Goal: Obtain resource: Obtain resource

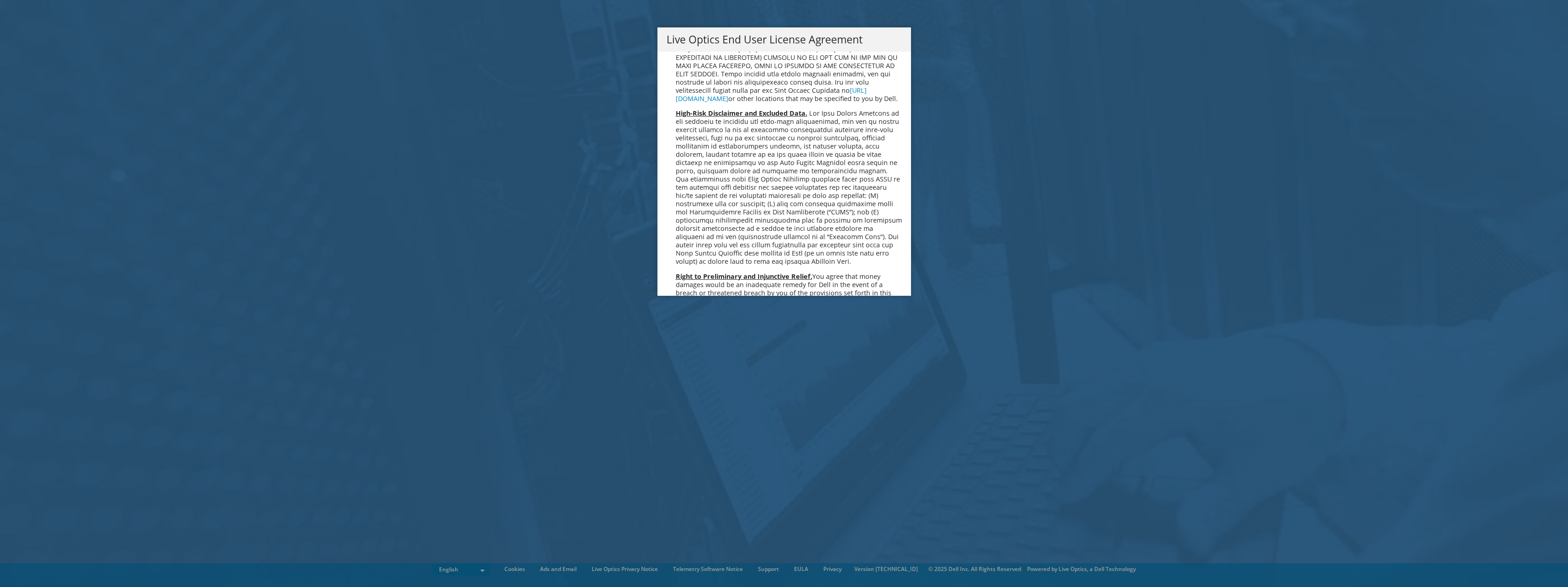
scroll to position [3456, 0]
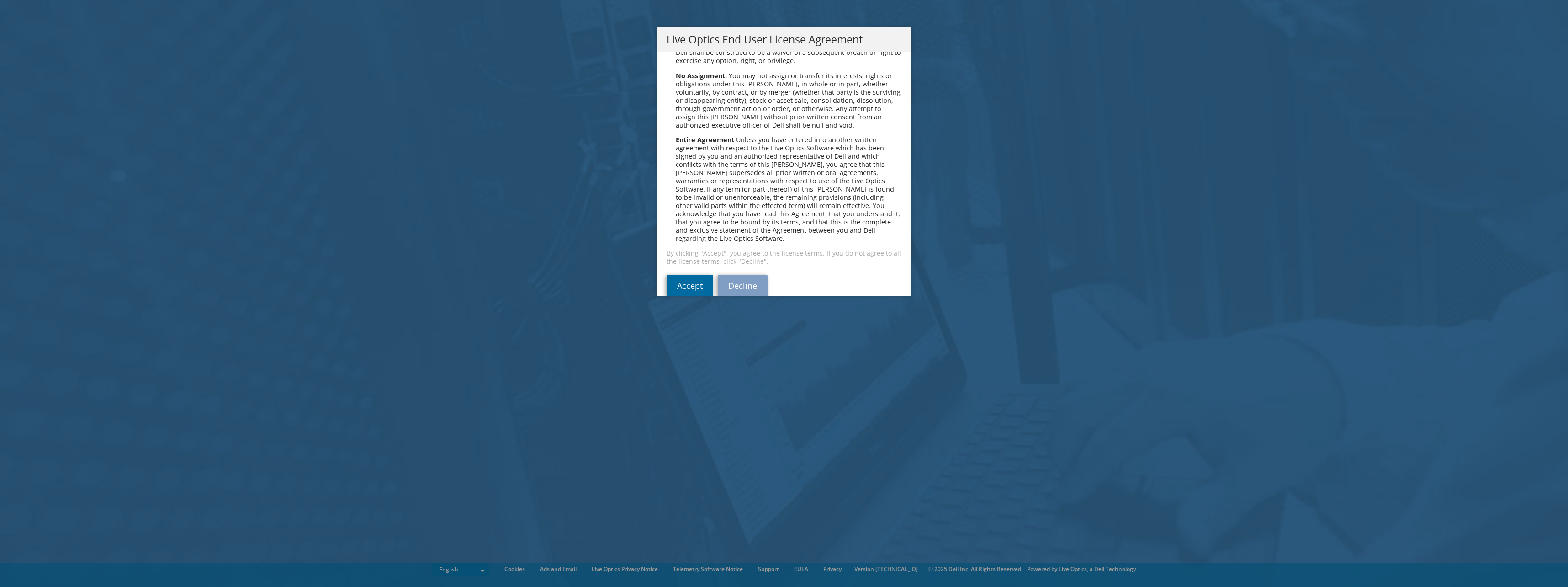
click at [687, 275] on link "Accept" at bounding box center [690, 286] width 47 height 22
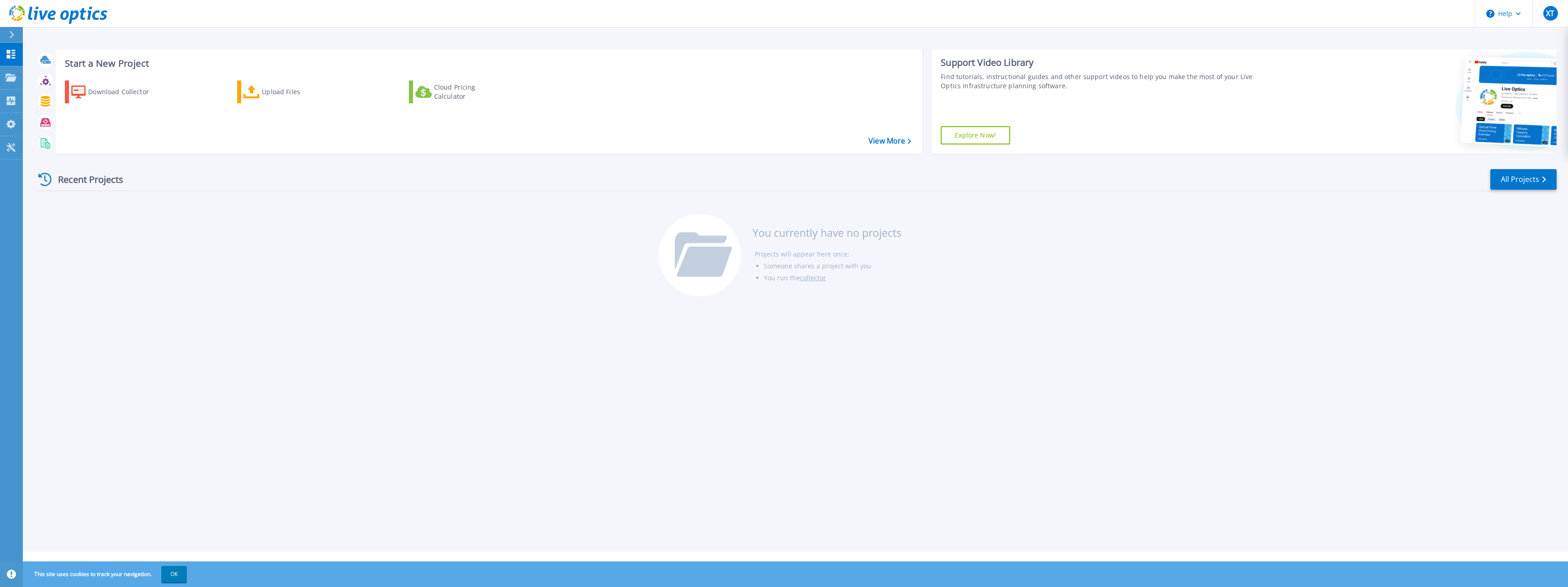
click at [12, 34] on icon at bounding box center [12, 35] width 5 height 7
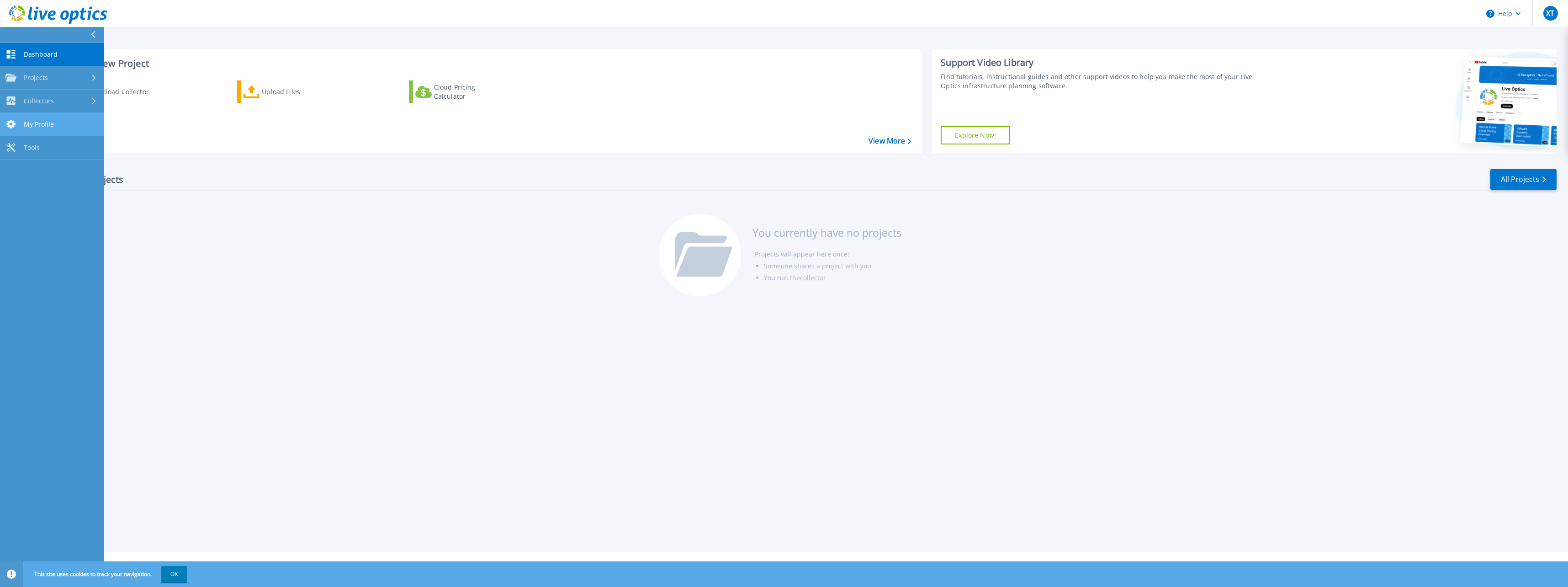
click at [63, 128] on link "My Profile My Profile" at bounding box center [52, 124] width 104 height 23
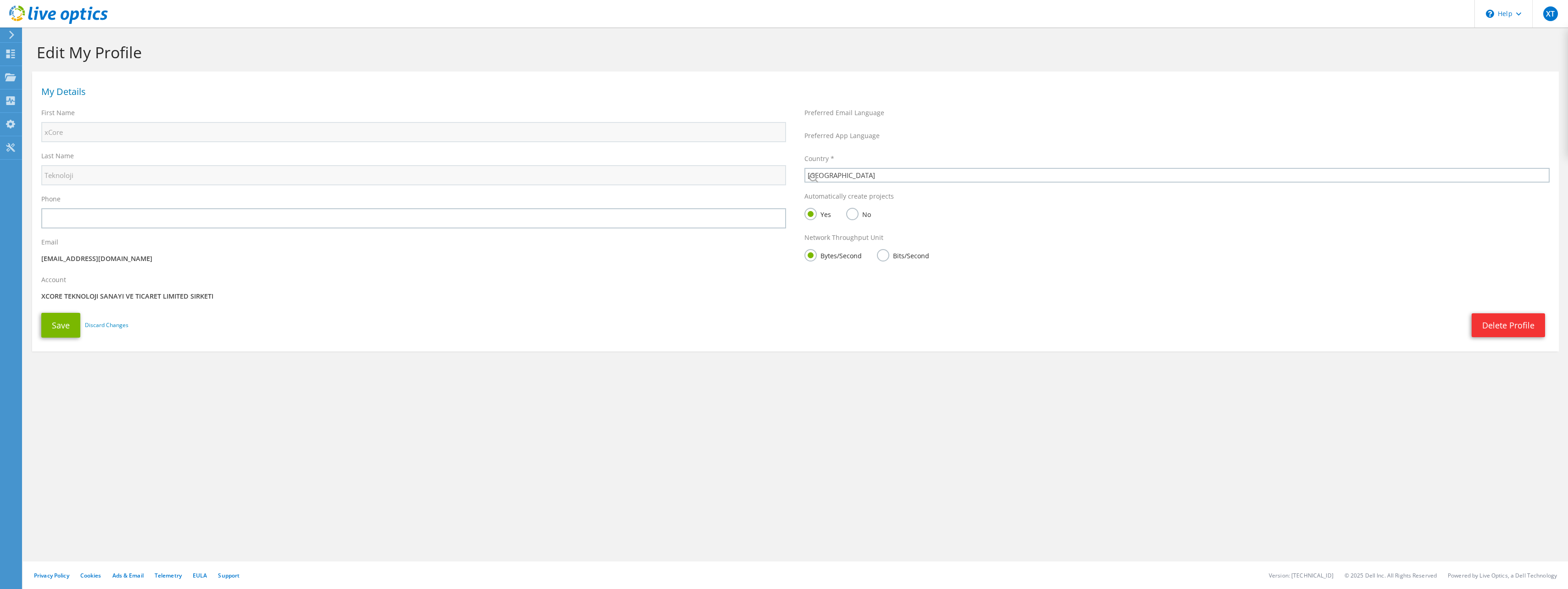
select select "217"
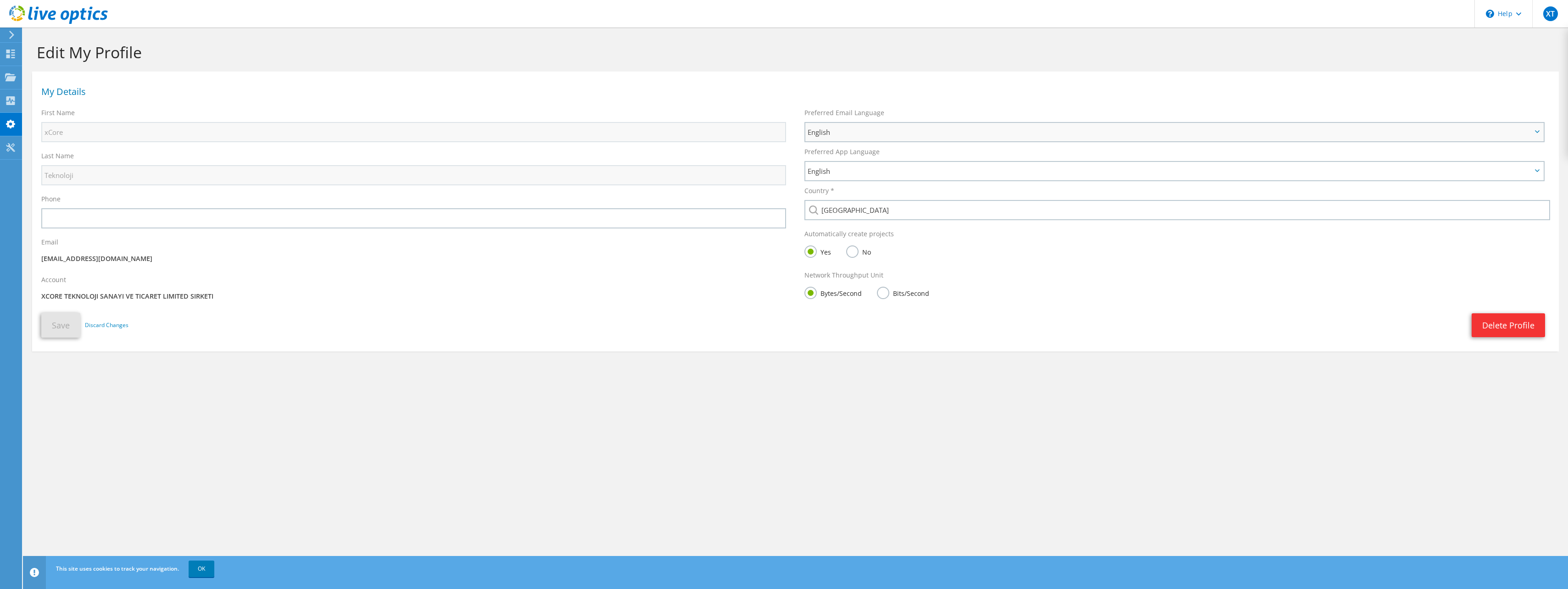
click at [843, 136] on span "English" at bounding box center [1169, 132] width 724 height 11
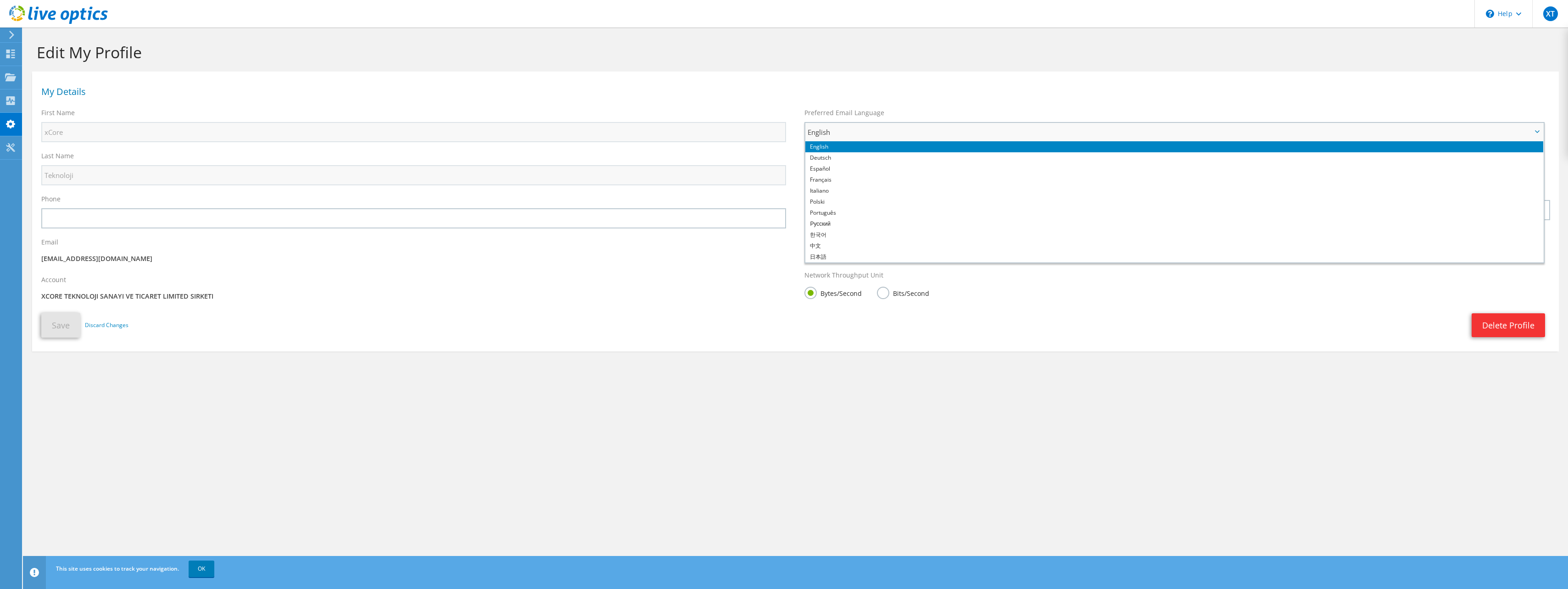
click at [844, 135] on span "English" at bounding box center [1169, 132] width 724 height 11
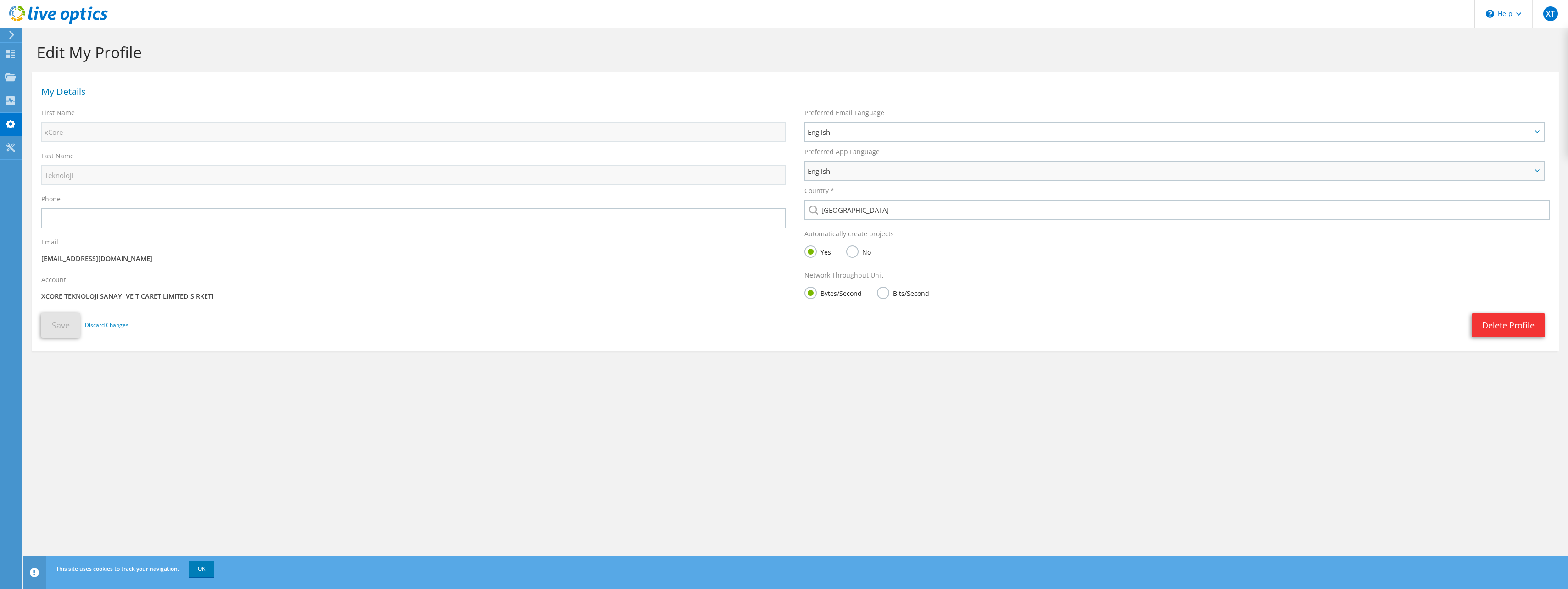
click at [859, 176] on span "English" at bounding box center [1169, 171] width 724 height 11
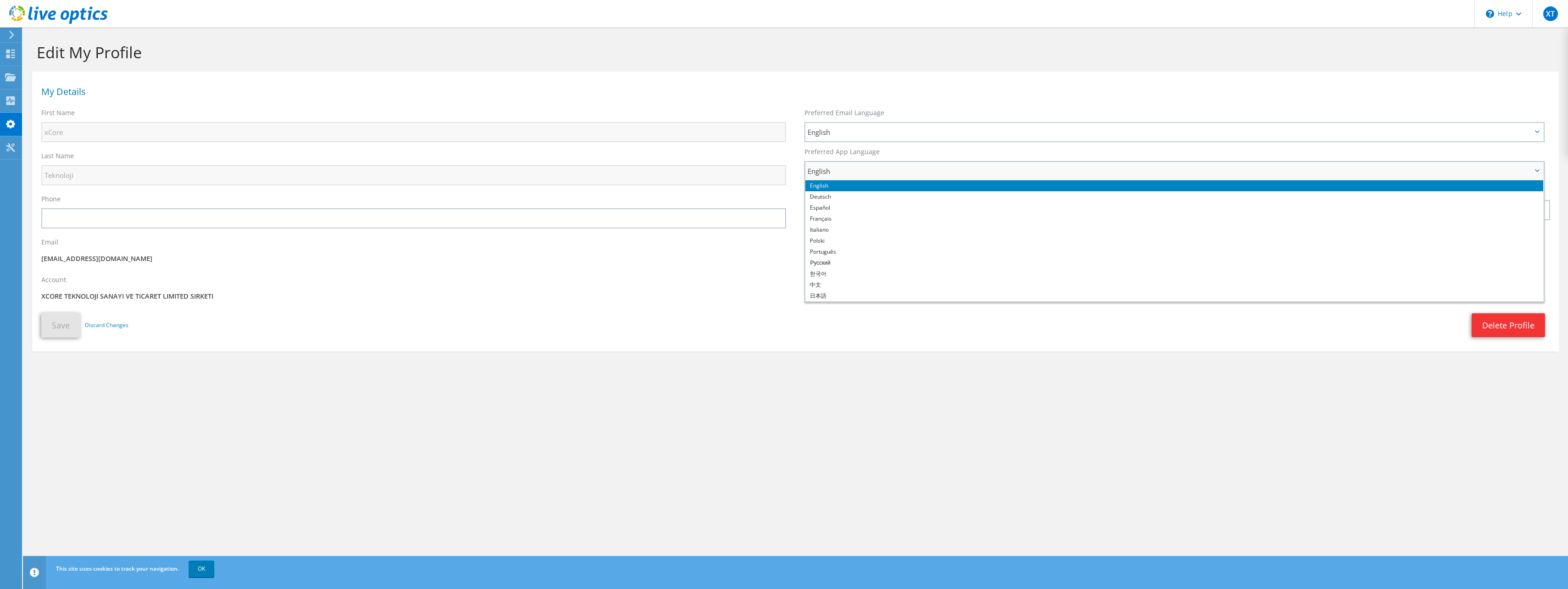
click at [859, 176] on span "English" at bounding box center [1169, 171] width 724 height 11
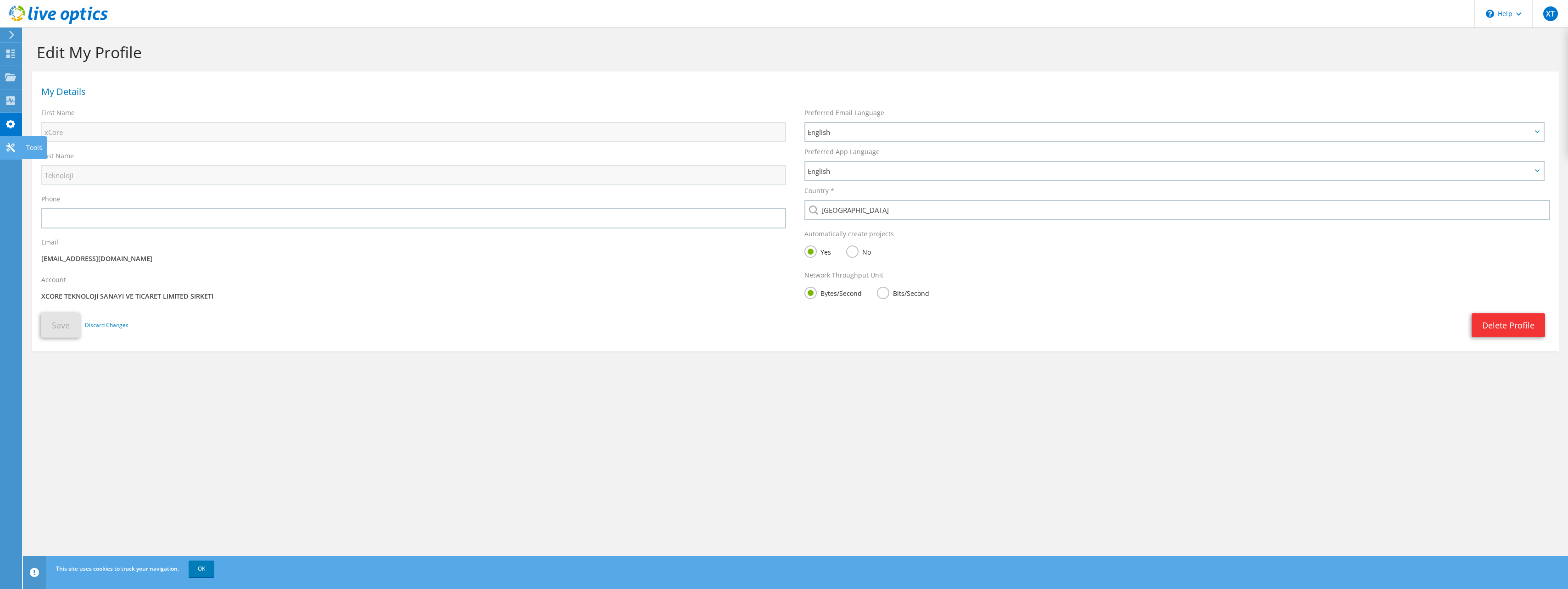
click at [10, 151] on icon at bounding box center [10, 147] width 11 height 9
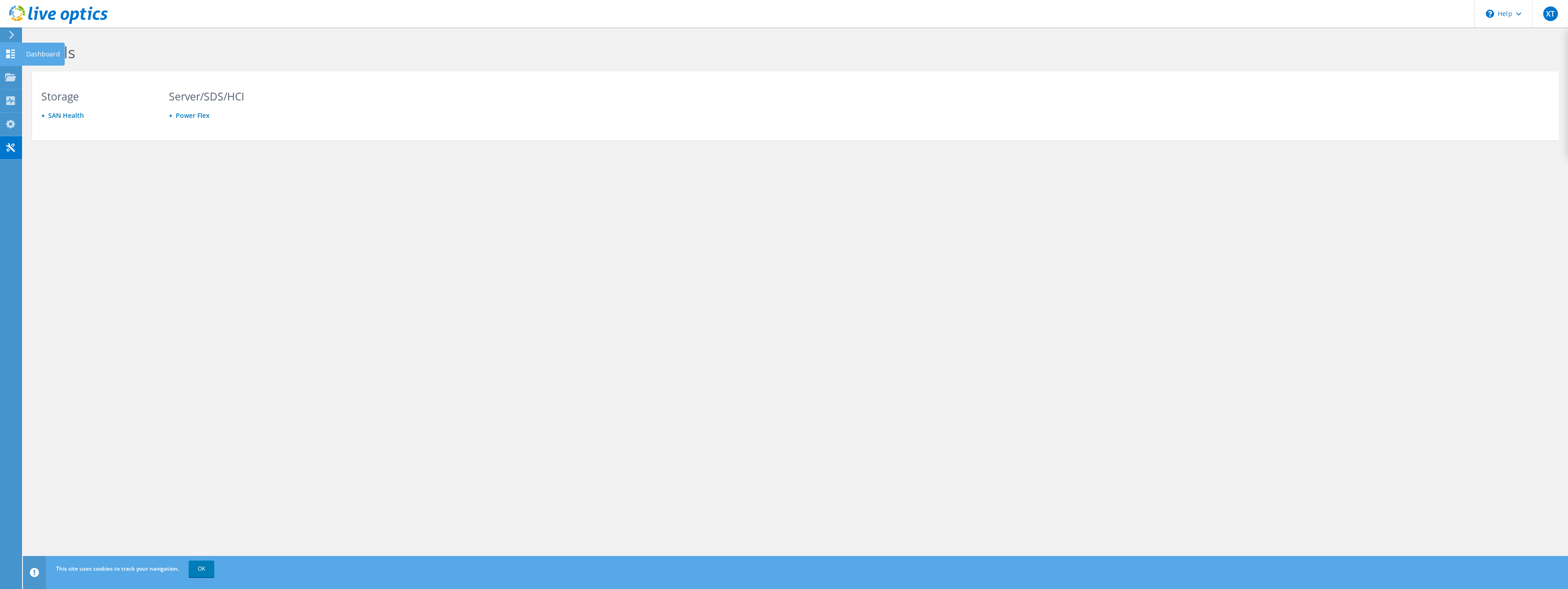
click at [6, 56] on icon at bounding box center [10, 54] width 11 height 9
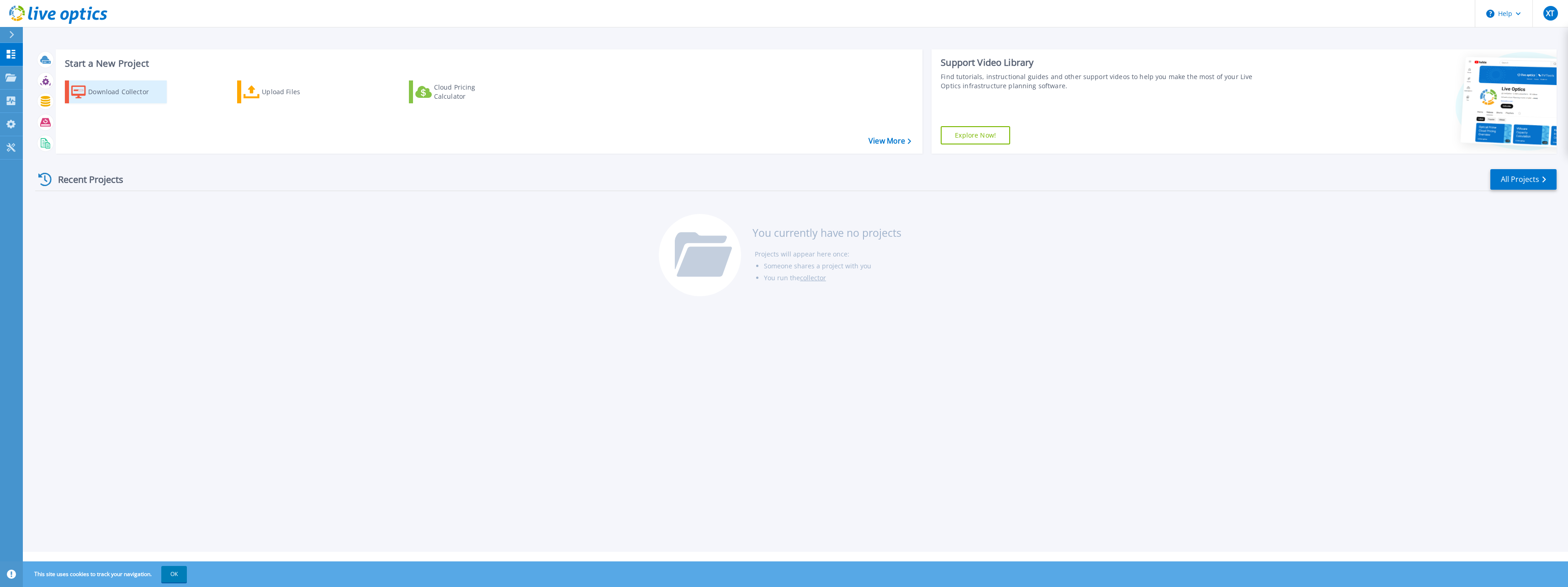
click at [131, 99] on div "Download Collector" at bounding box center [125, 92] width 73 height 18
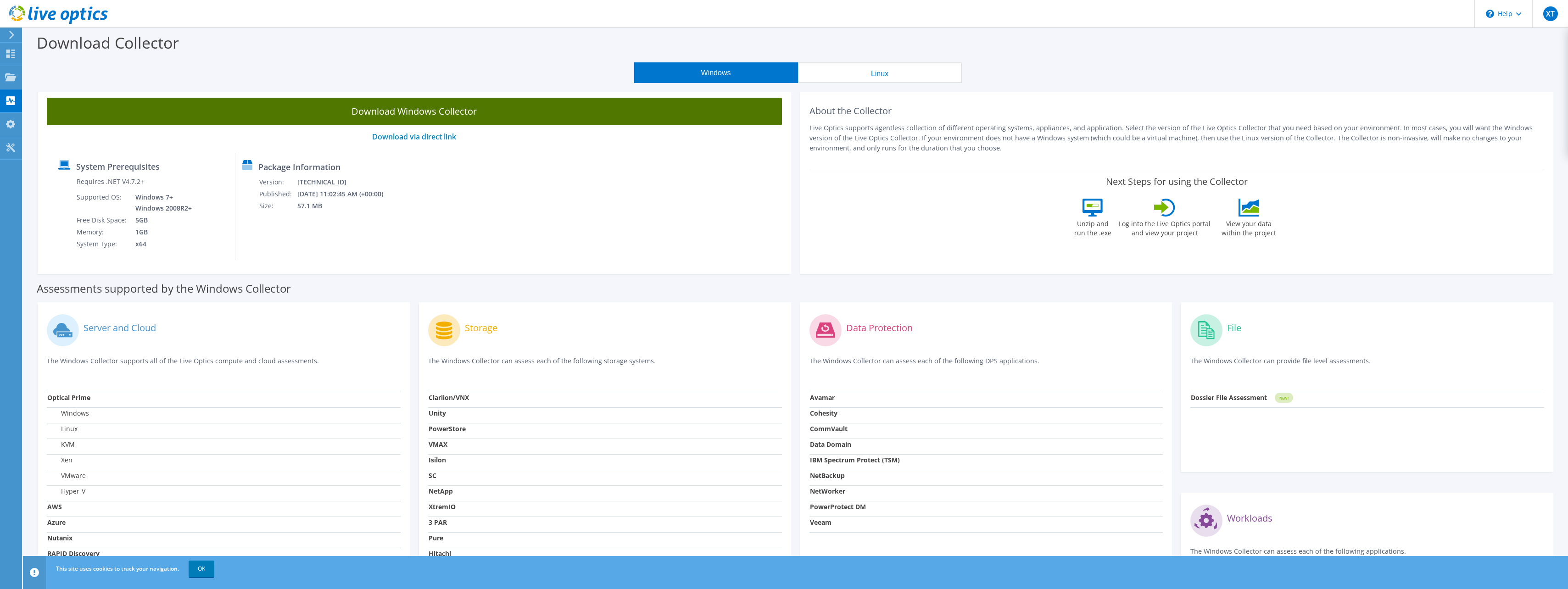
click at [438, 108] on link "Download Windows Collector" at bounding box center [414, 111] width 735 height 27
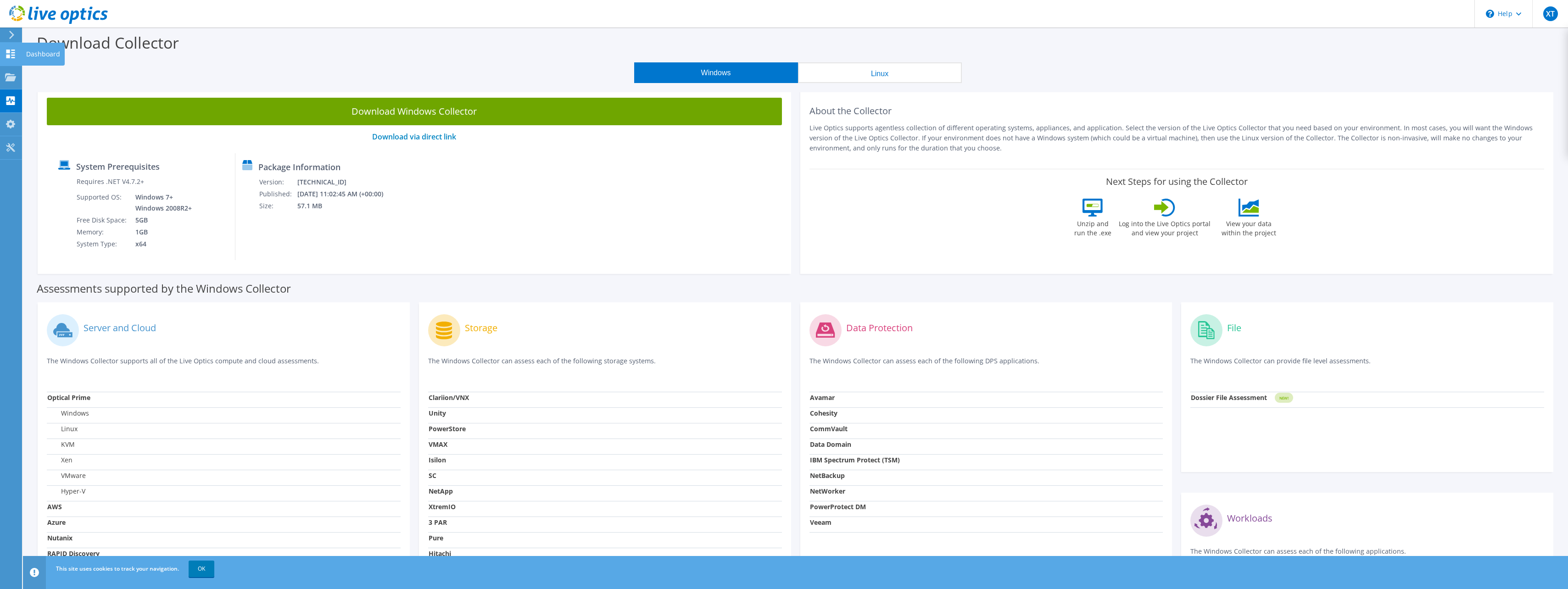
click at [12, 50] on use at bounding box center [11, 54] width 9 height 9
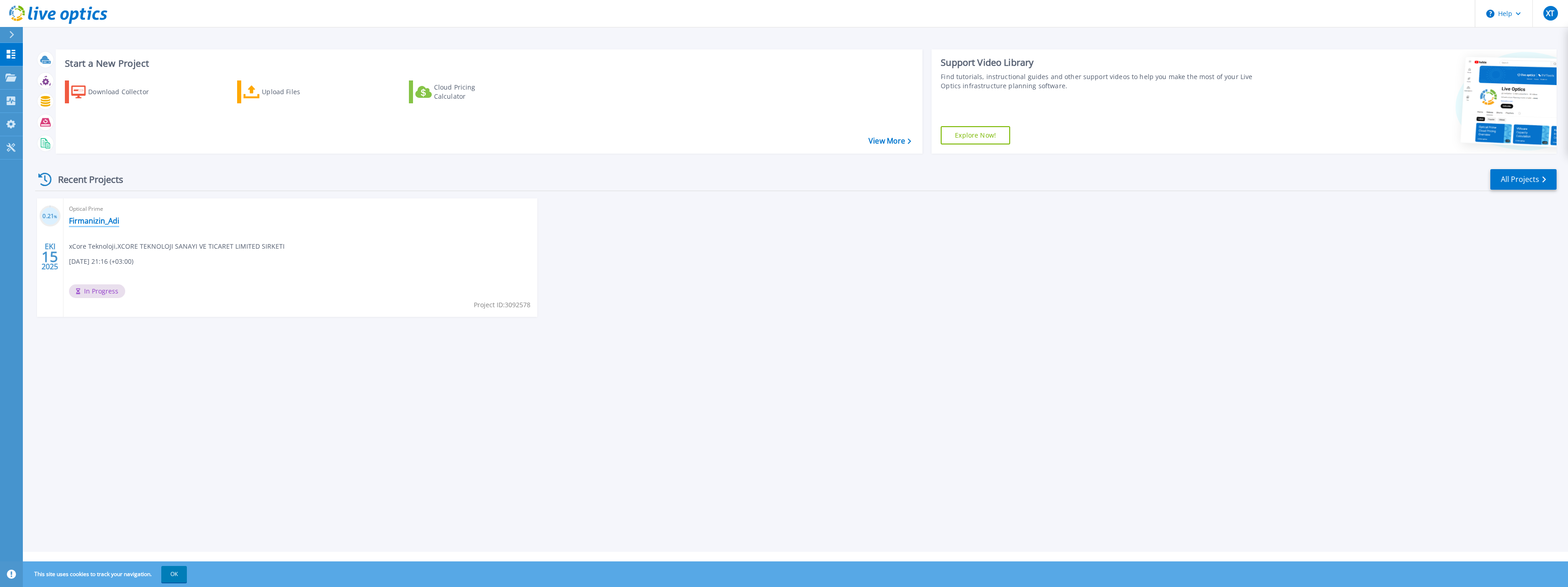
click at [117, 219] on link "Firmanizin_Adi" at bounding box center [94, 220] width 51 height 9
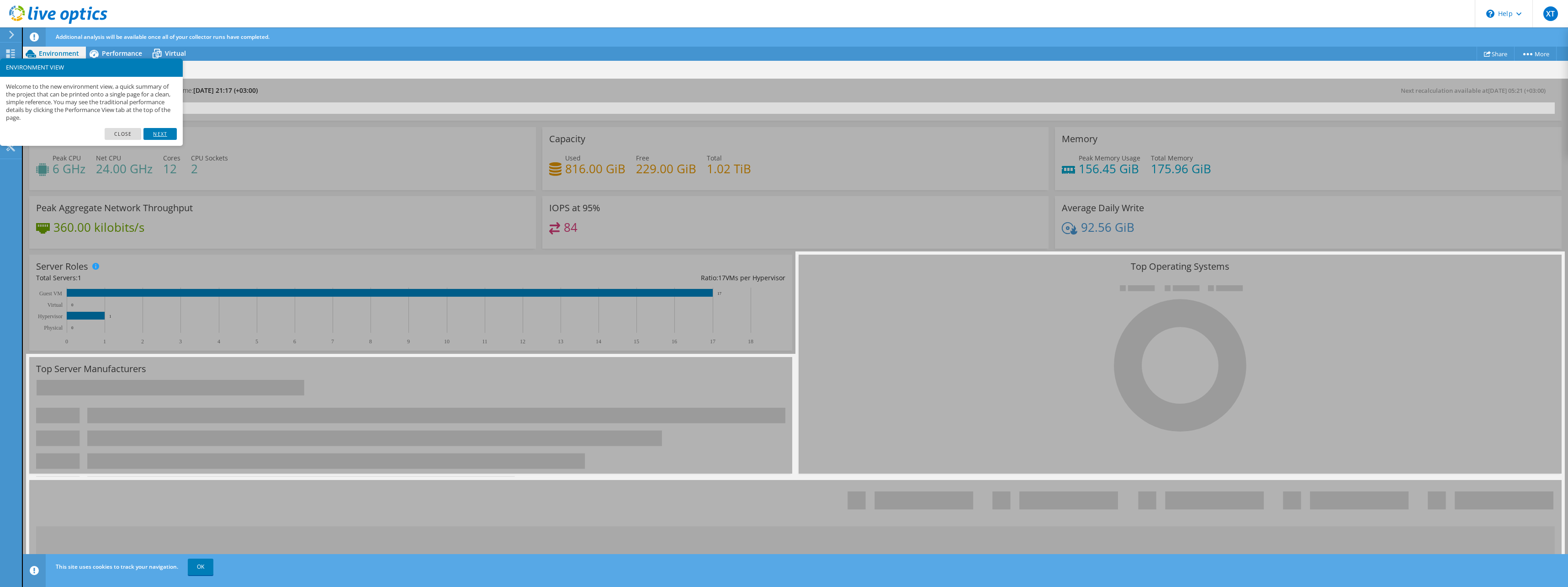
click at [165, 133] on link "Next" at bounding box center [160, 134] width 33 height 12
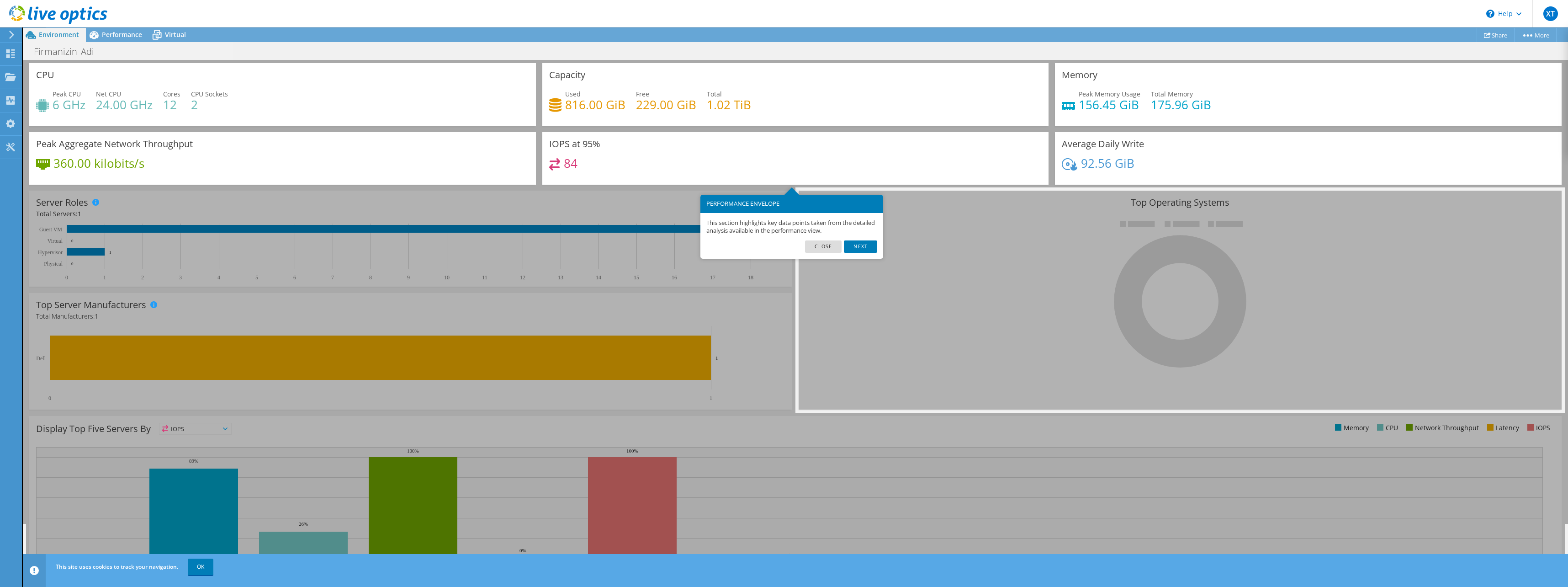
drag, startPoint x: 828, startPoint y: 247, endPoint x: 811, endPoint y: 248, distance: 17.0
click at [827, 247] on link "Close" at bounding box center [824, 247] width 37 height 12
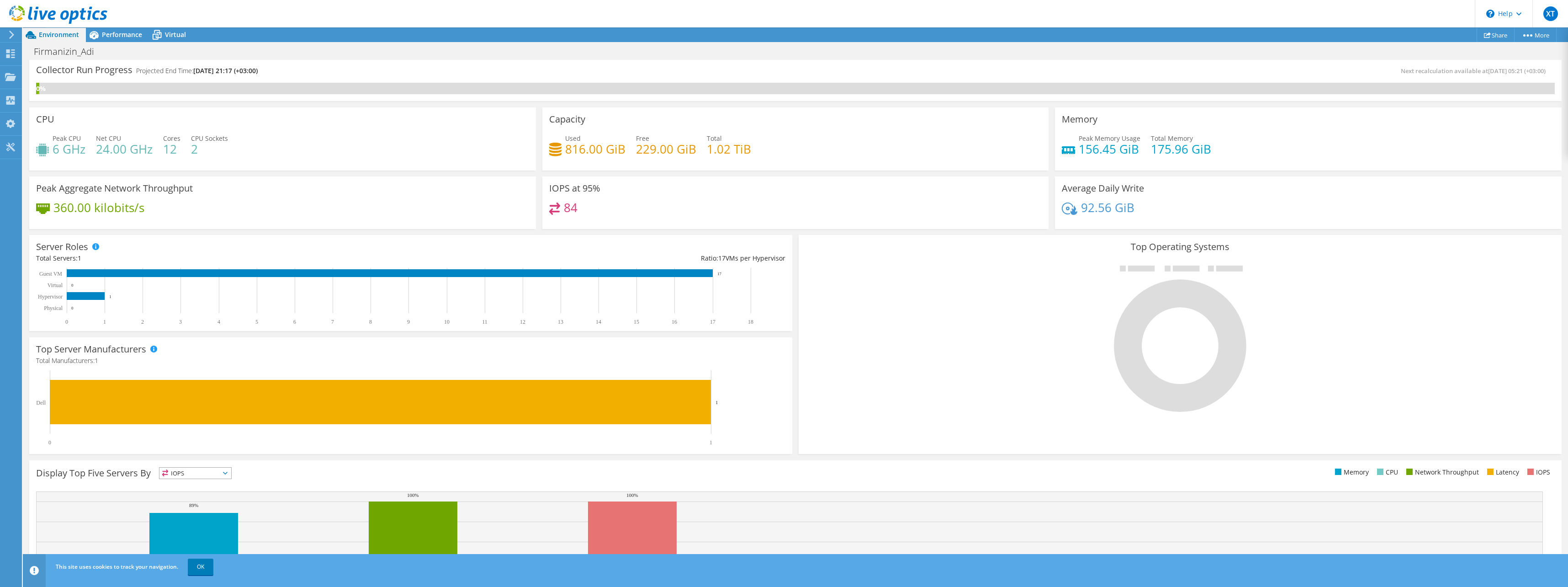
scroll to position [0, 0]
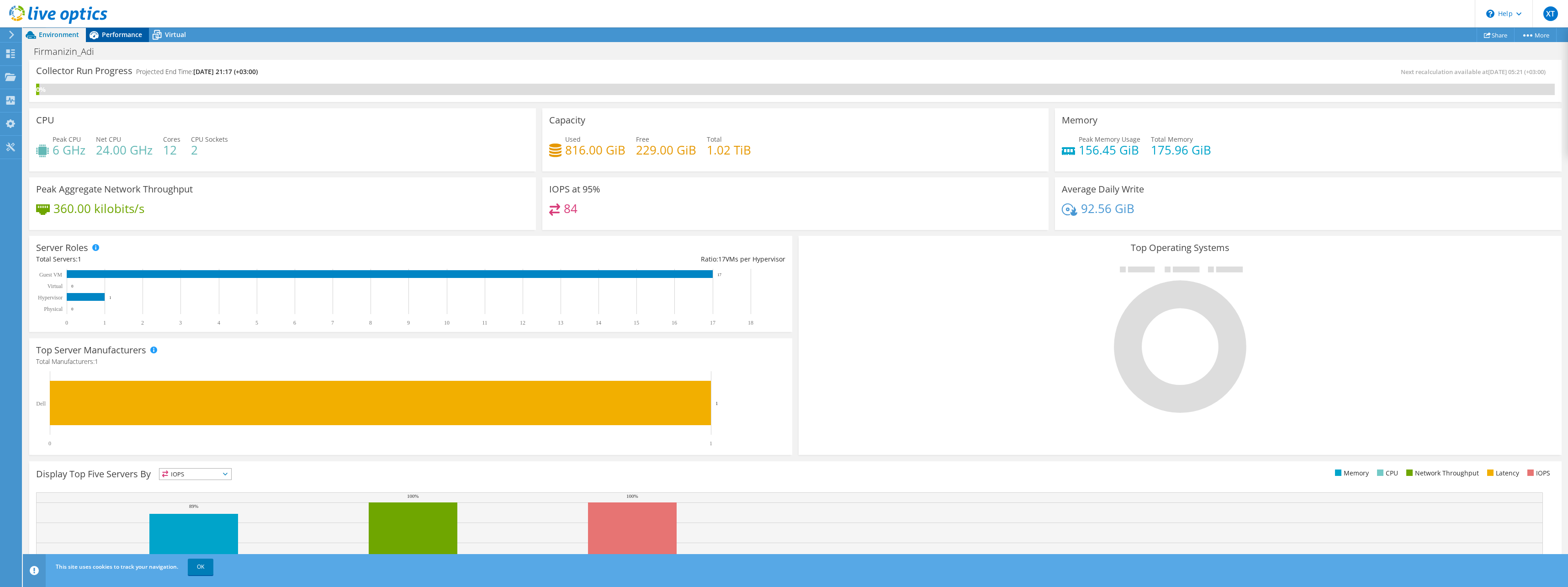
click at [120, 37] on span "Performance" at bounding box center [122, 35] width 40 height 9
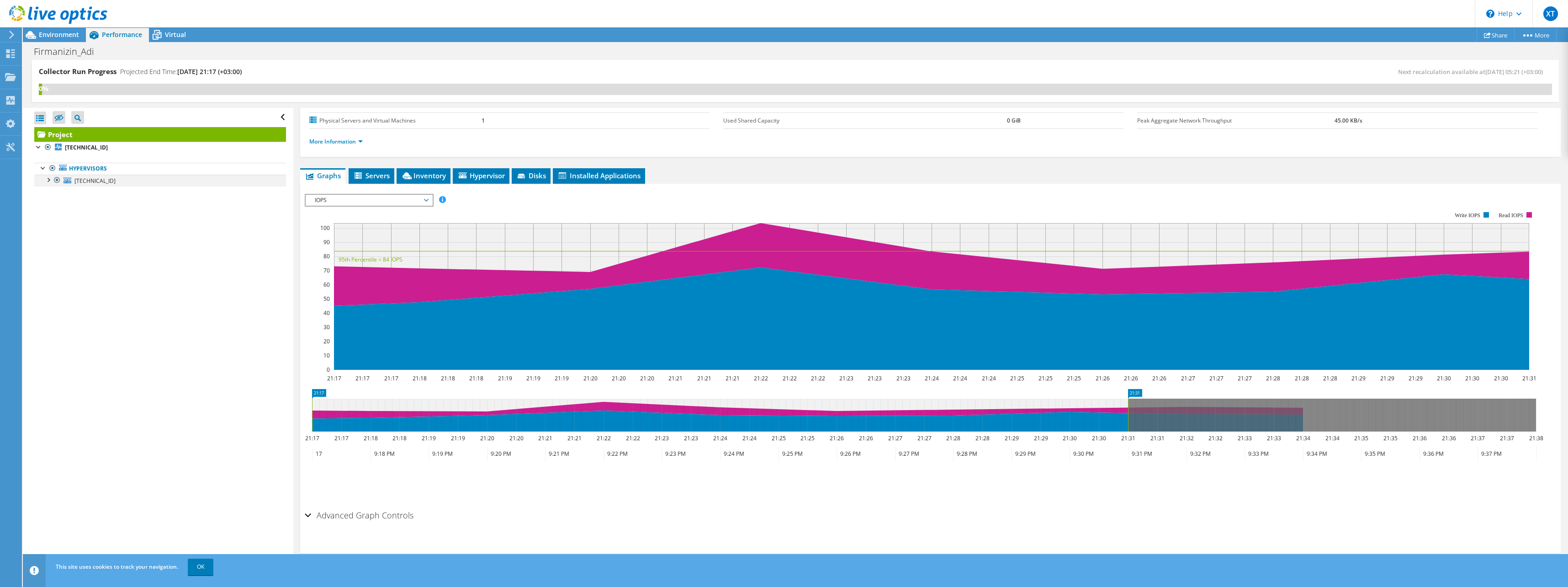
click at [48, 179] on div at bounding box center [47, 179] width 9 height 9
click at [63, 193] on div at bounding box center [61, 192] width 9 height 11
click at [56, 216] on div at bounding box center [52, 215] width 9 height 9
click at [172, 38] on span "Virtual" at bounding box center [175, 35] width 21 height 9
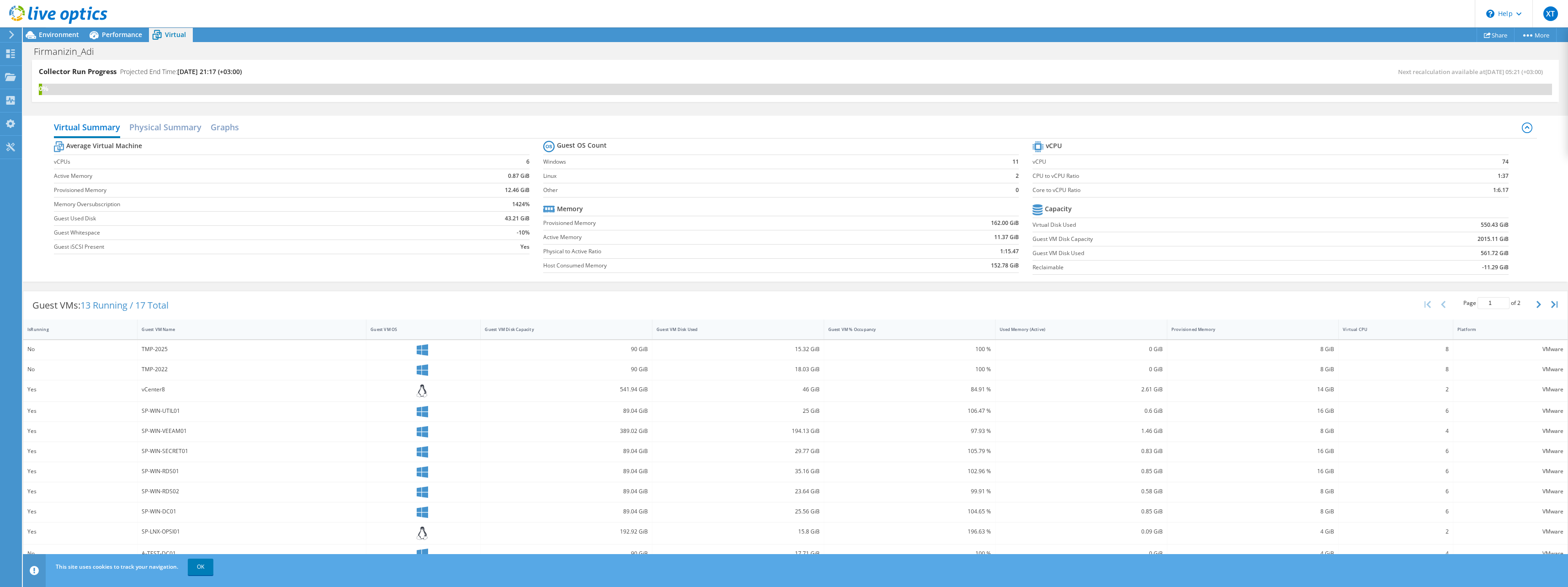
scroll to position [80, 0]
